Goal: Find specific page/section: Find specific page/section

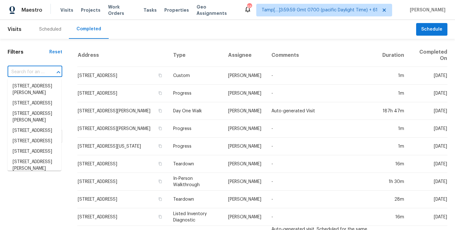
click at [32, 73] on input "text" at bounding box center [26, 72] width 37 height 10
type input "[STREET_ADDRESS][PERSON_NAME]"
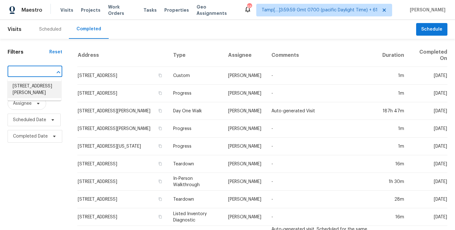
click at [32, 92] on li "[STREET_ADDRESS][PERSON_NAME]" at bounding box center [35, 89] width 54 height 17
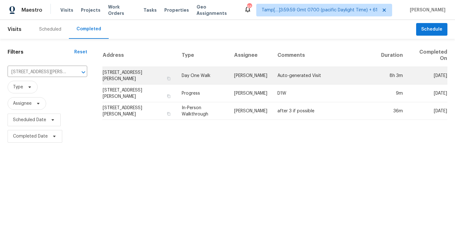
click at [134, 73] on td "[STREET_ADDRESS][PERSON_NAME]" at bounding box center [139, 76] width 74 height 18
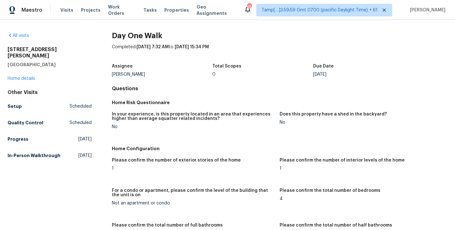
click at [297, 79] on div "Assignee [PERSON_NAME] Total Scopes 0 Due Date [DATE]" at bounding box center [280, 70] width 336 height 20
click at [25, 36] on link "All visits" at bounding box center [18, 36] width 21 height 4
